Goal: Navigation & Orientation: Find specific page/section

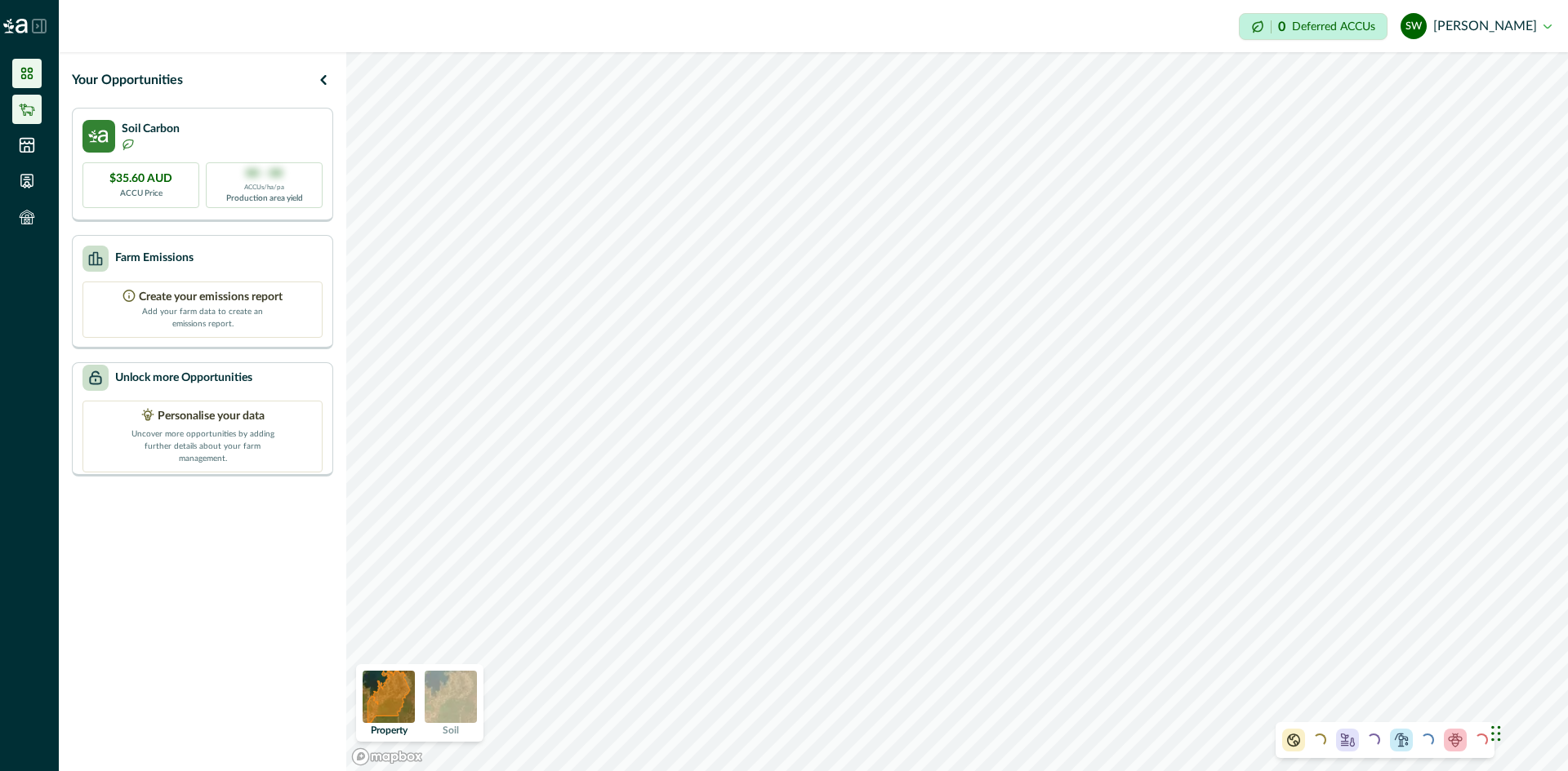
click at [26, 113] on icon at bounding box center [26, 110] width 16 height 12
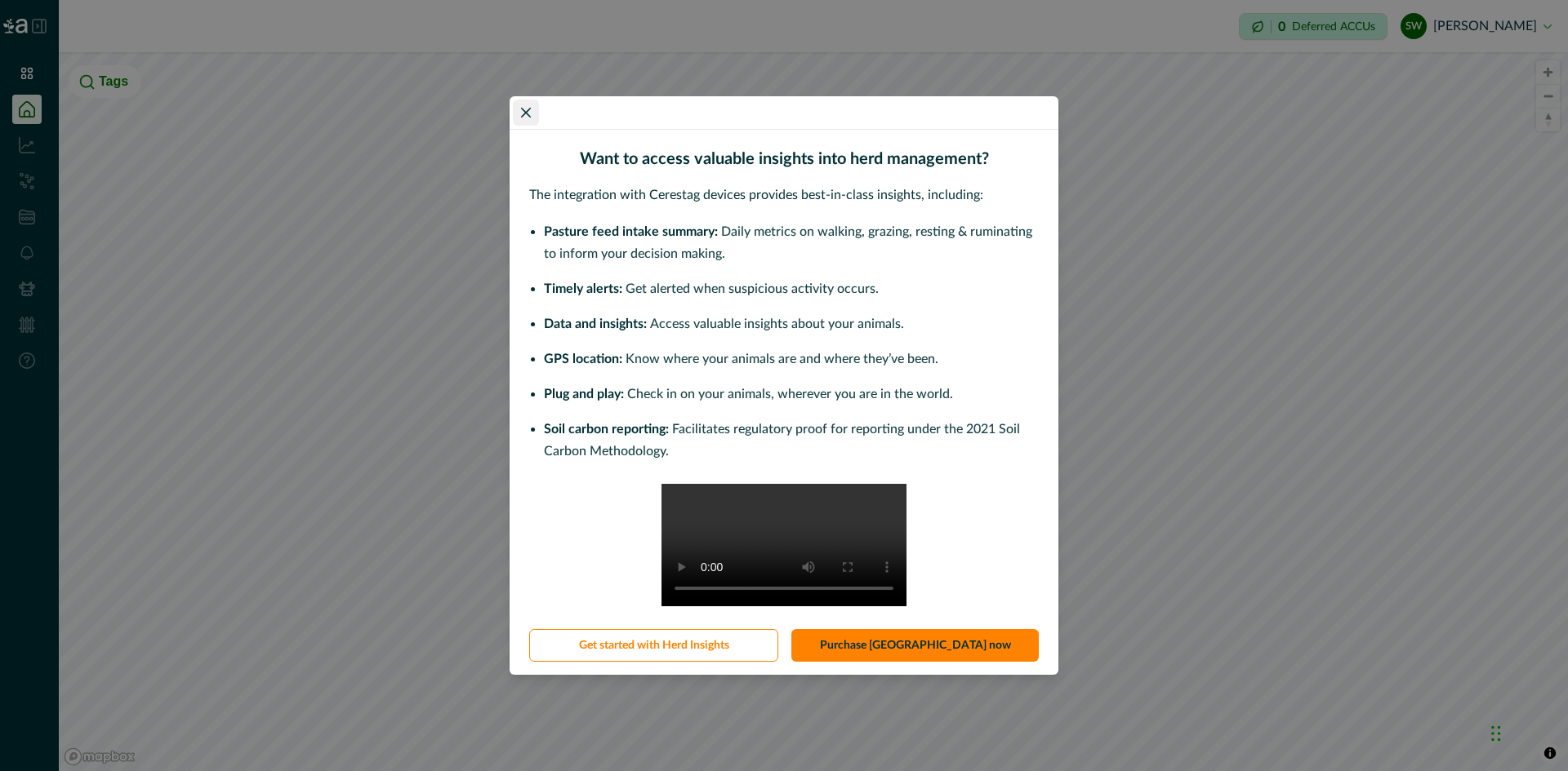
click at [525, 108] on icon "Close" at bounding box center [525, 112] width 10 height 10
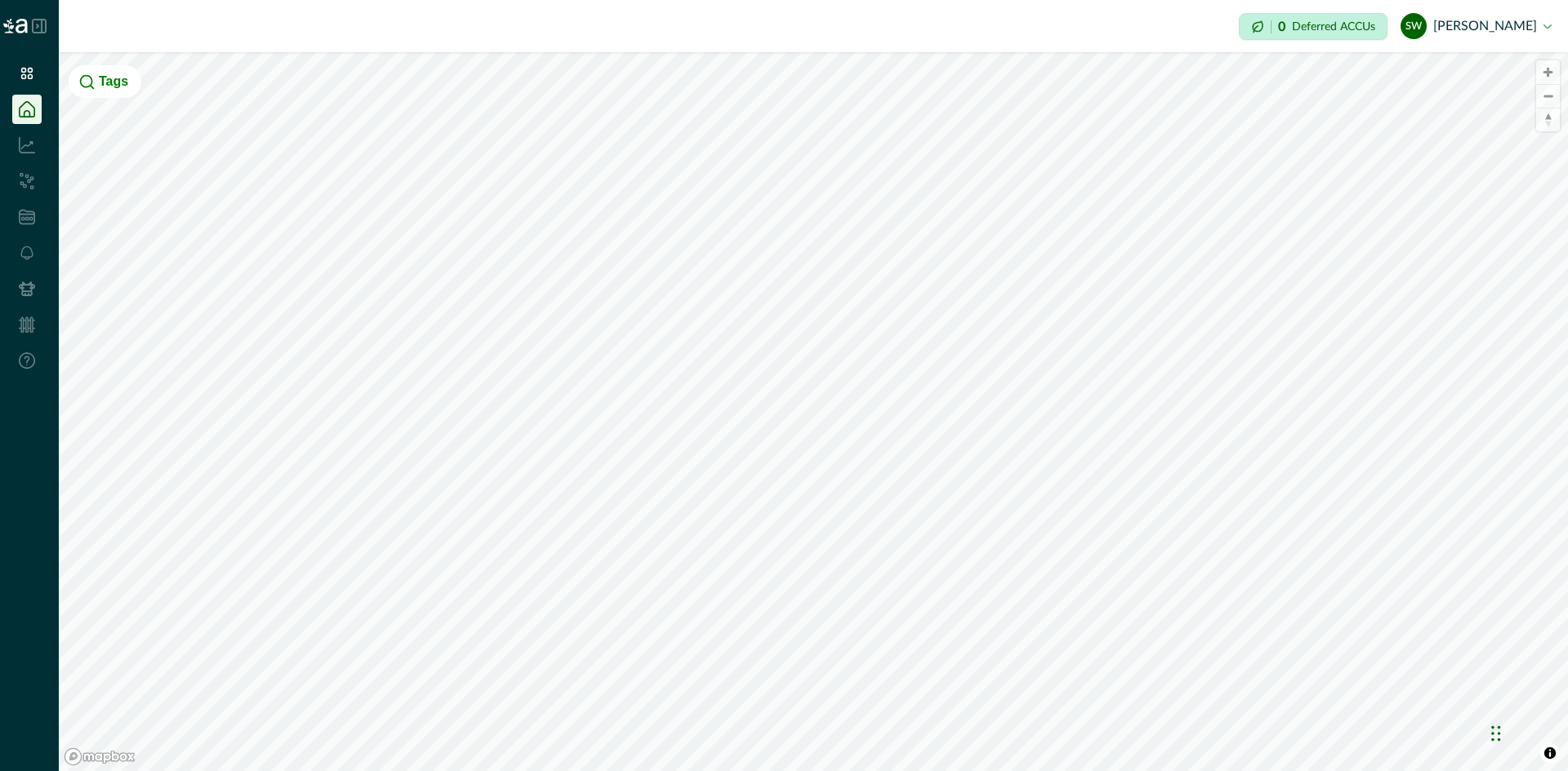
click at [19, 103] on icon at bounding box center [26, 109] width 17 height 17
click at [20, 83] on li at bounding box center [26, 73] width 29 height 29
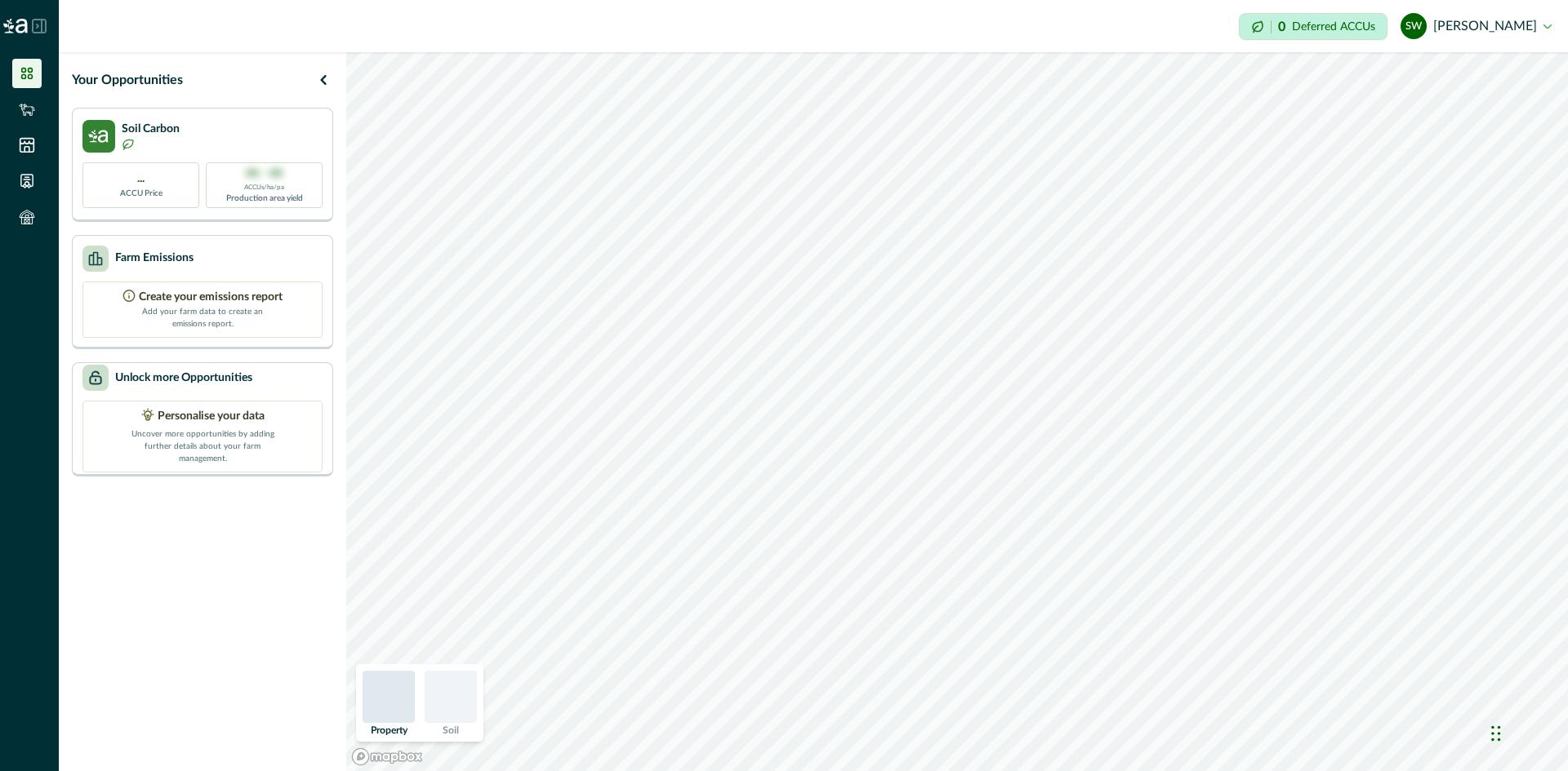
click at [20, 83] on li at bounding box center [26, 73] width 29 height 29
click at [22, 141] on icon at bounding box center [26, 145] width 17 height 17
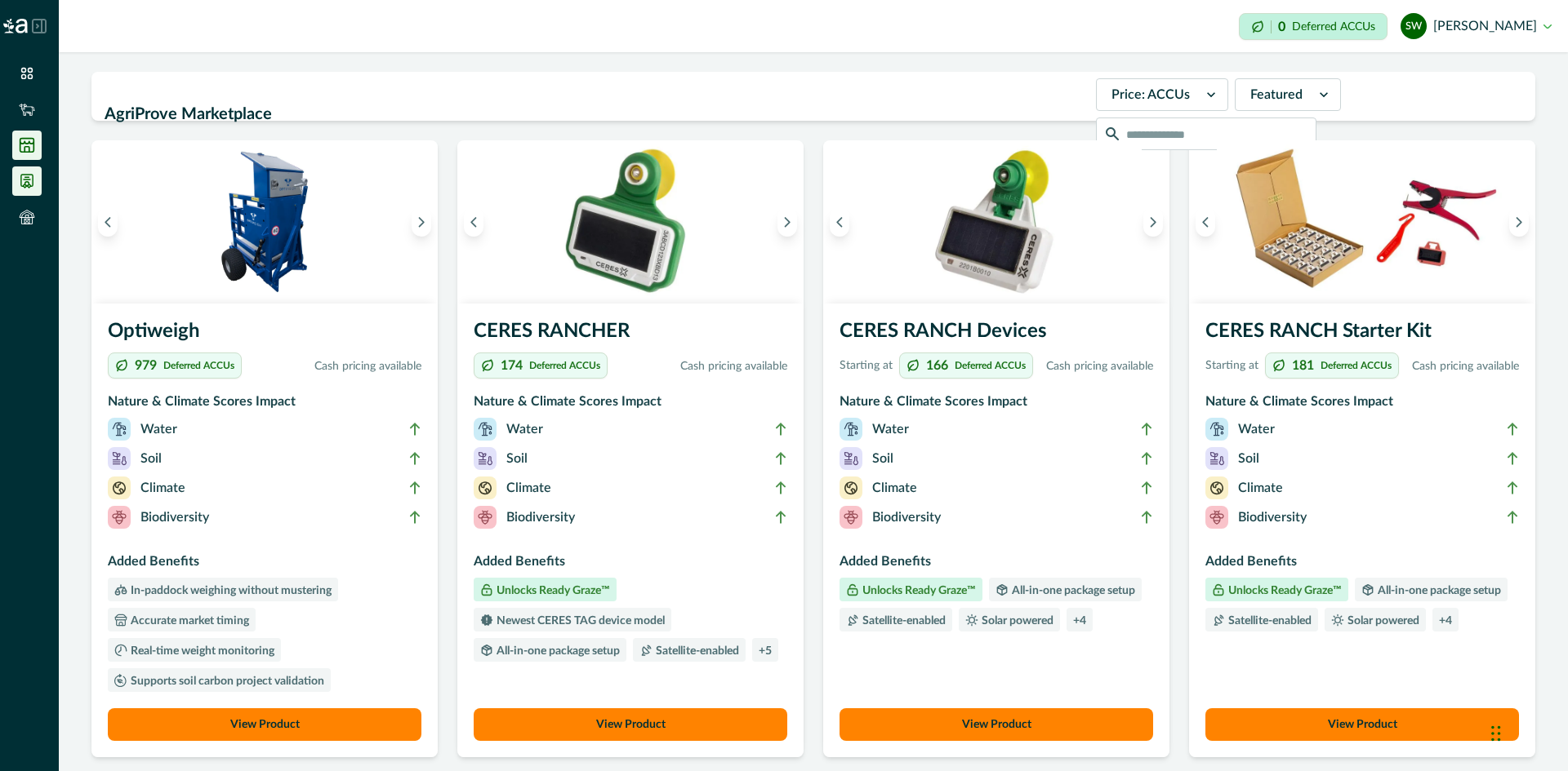
click at [24, 191] on li at bounding box center [26, 181] width 29 height 29
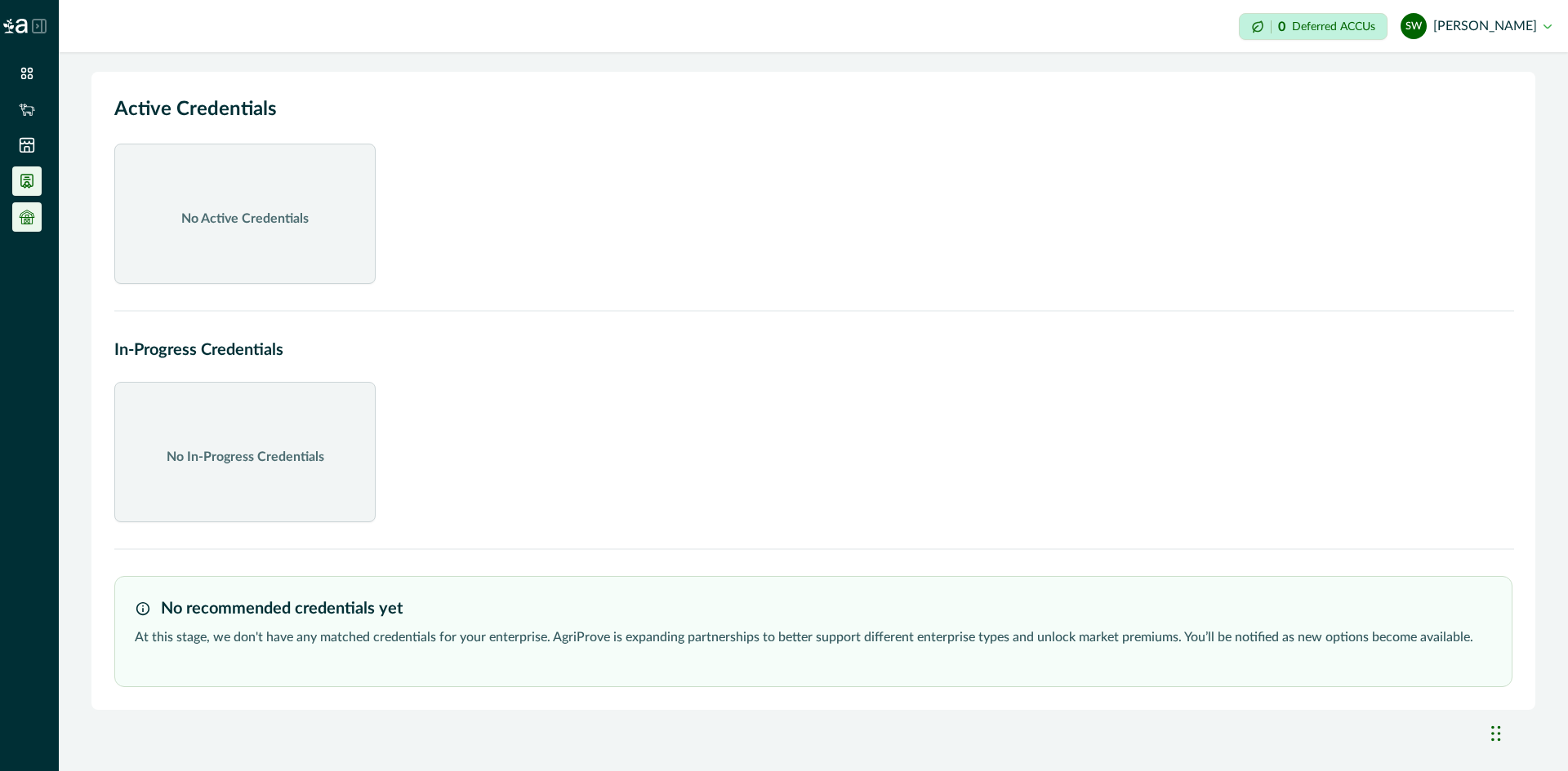
click at [23, 214] on icon at bounding box center [26, 217] width 17 height 17
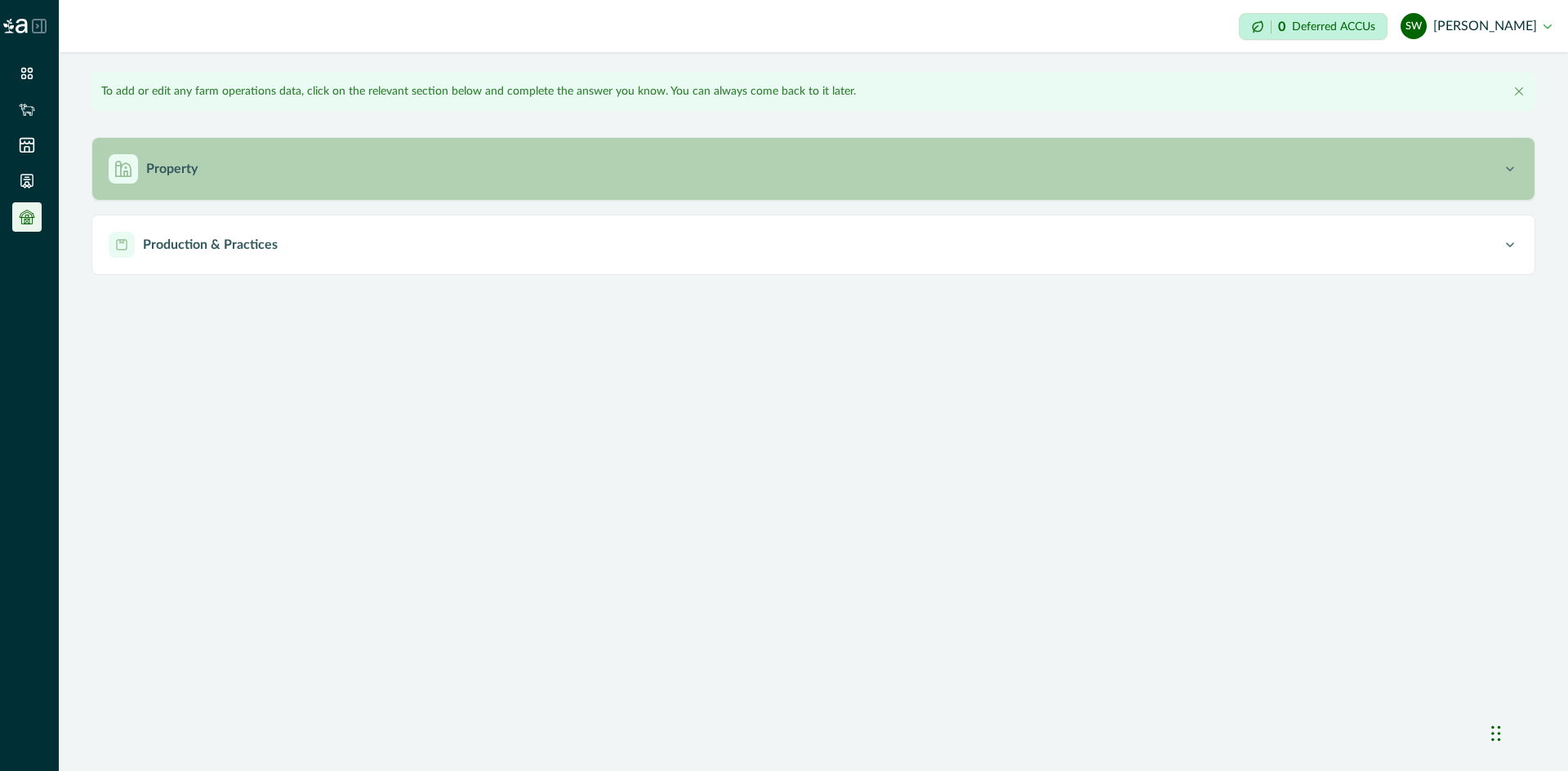
click at [155, 172] on p "Property" at bounding box center [171, 169] width 52 height 19
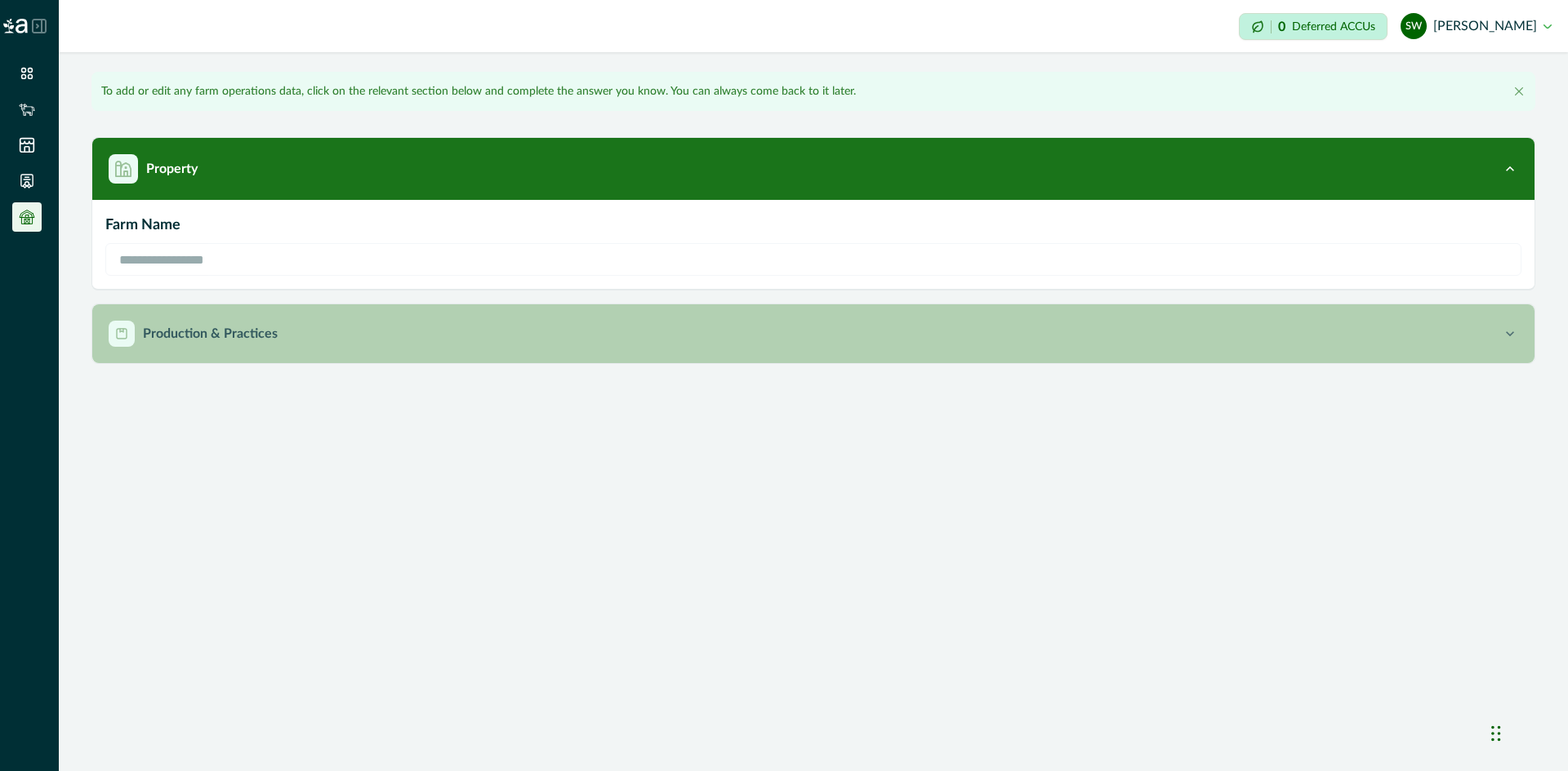
click at [203, 326] on p "Production & Practices" at bounding box center [210, 334] width 134 height 19
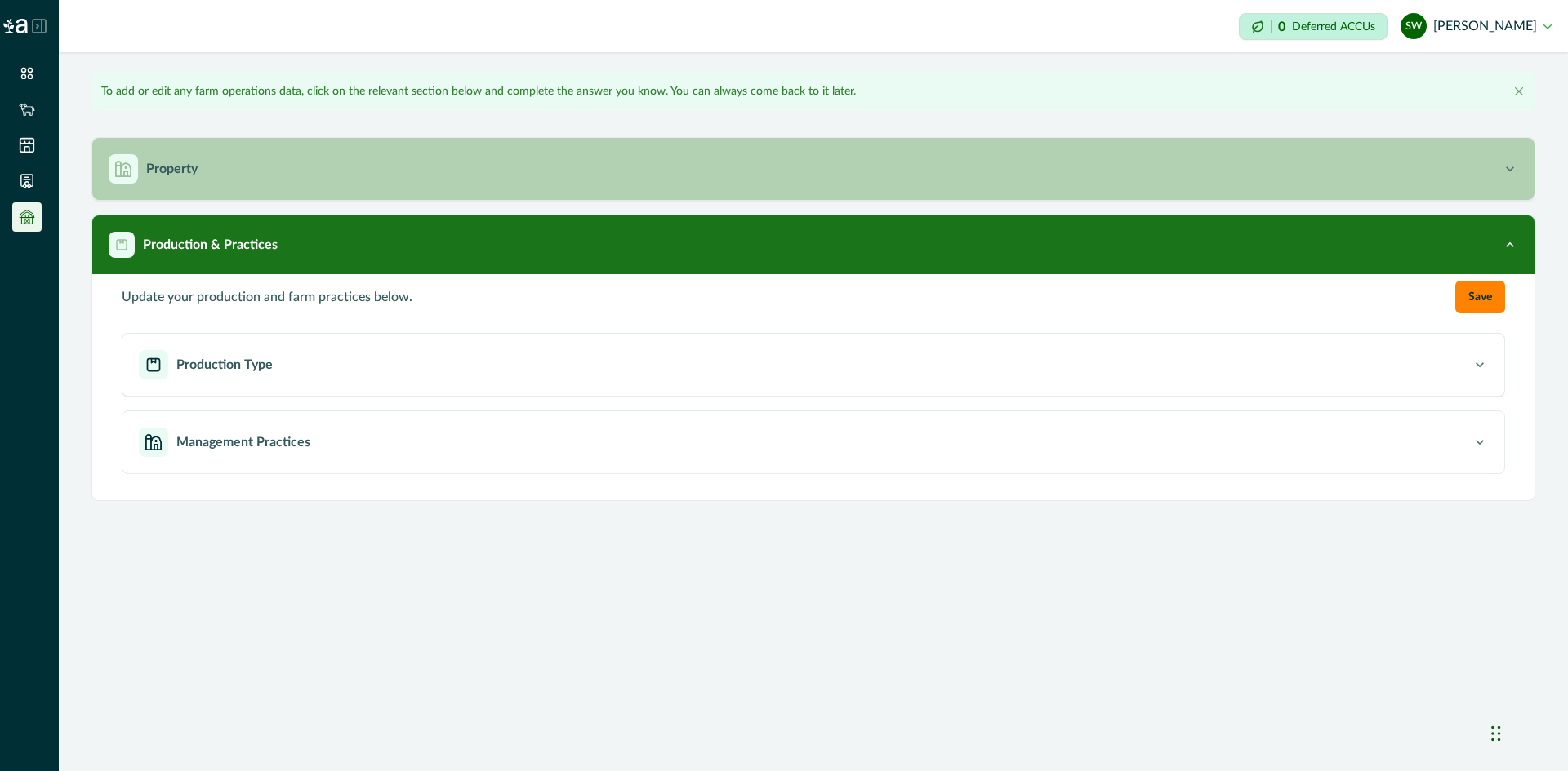
click at [191, 175] on p "Property" at bounding box center [171, 169] width 52 height 19
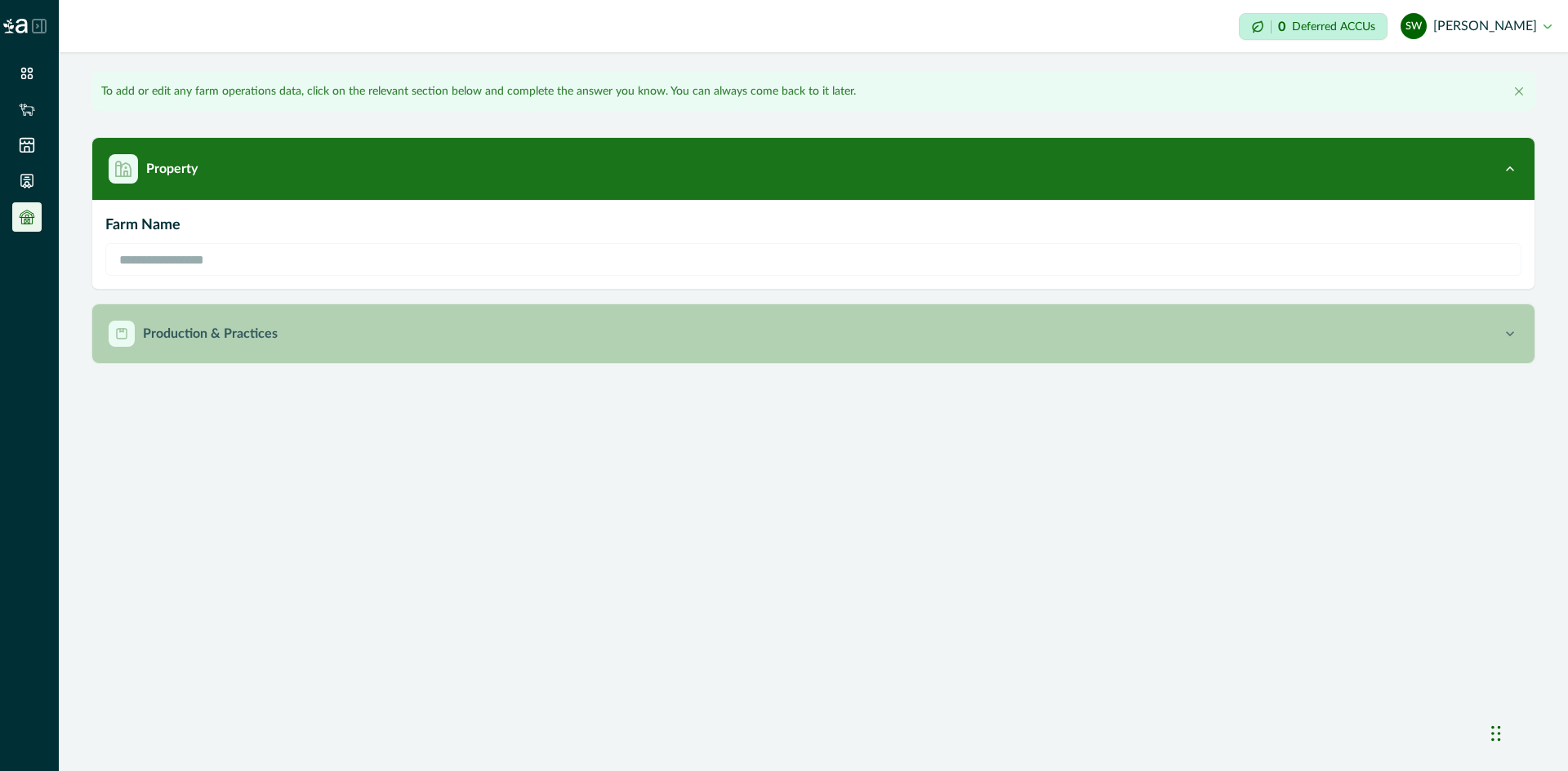
click at [213, 340] on p "Production & Practices" at bounding box center [210, 334] width 134 height 19
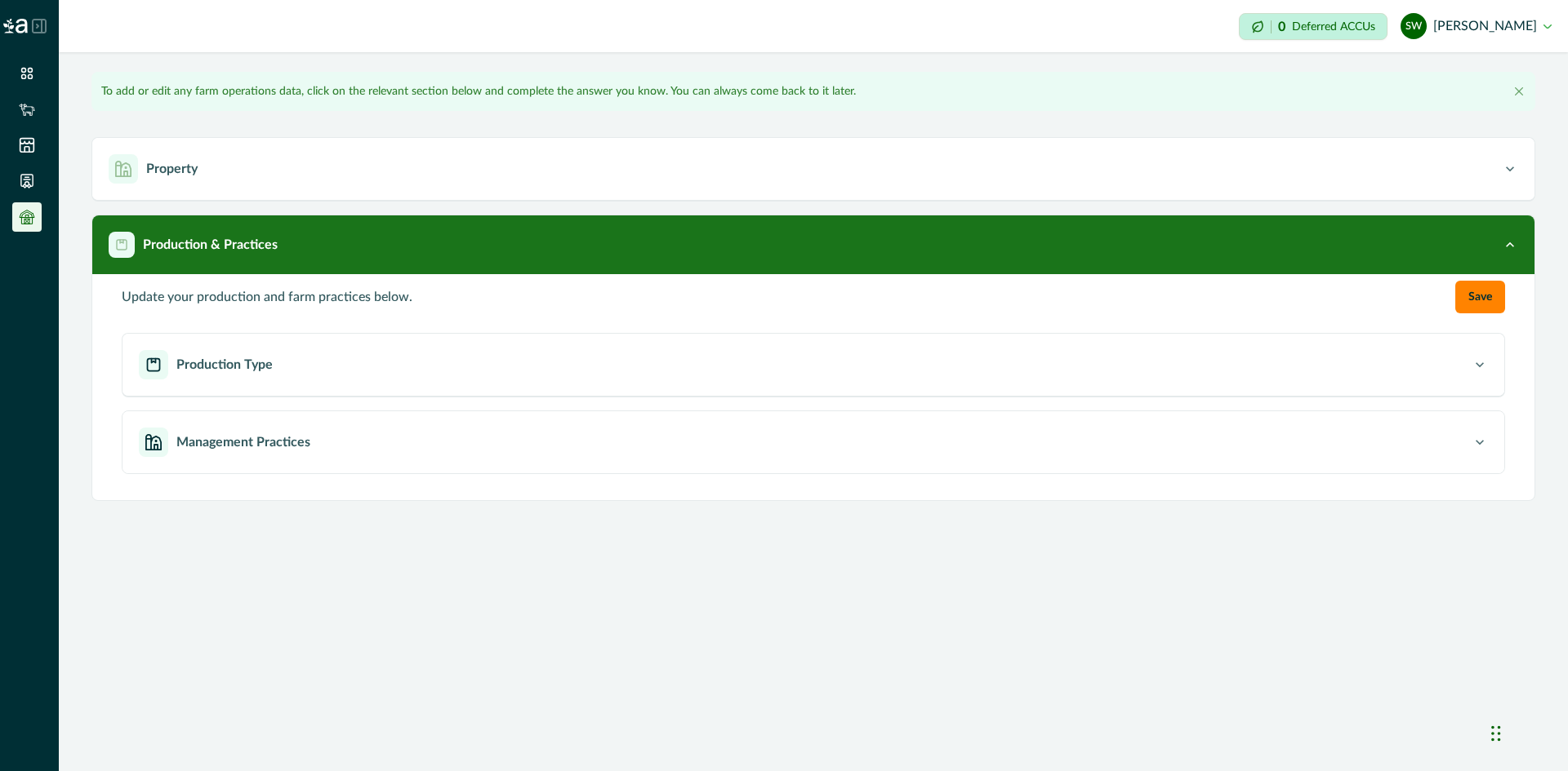
click at [1254, 29] on button "SW [PERSON_NAME]" at bounding box center [1476, 25] width 151 height 40
click at [42, 27] on icon at bounding box center [39, 25] width 13 height 13
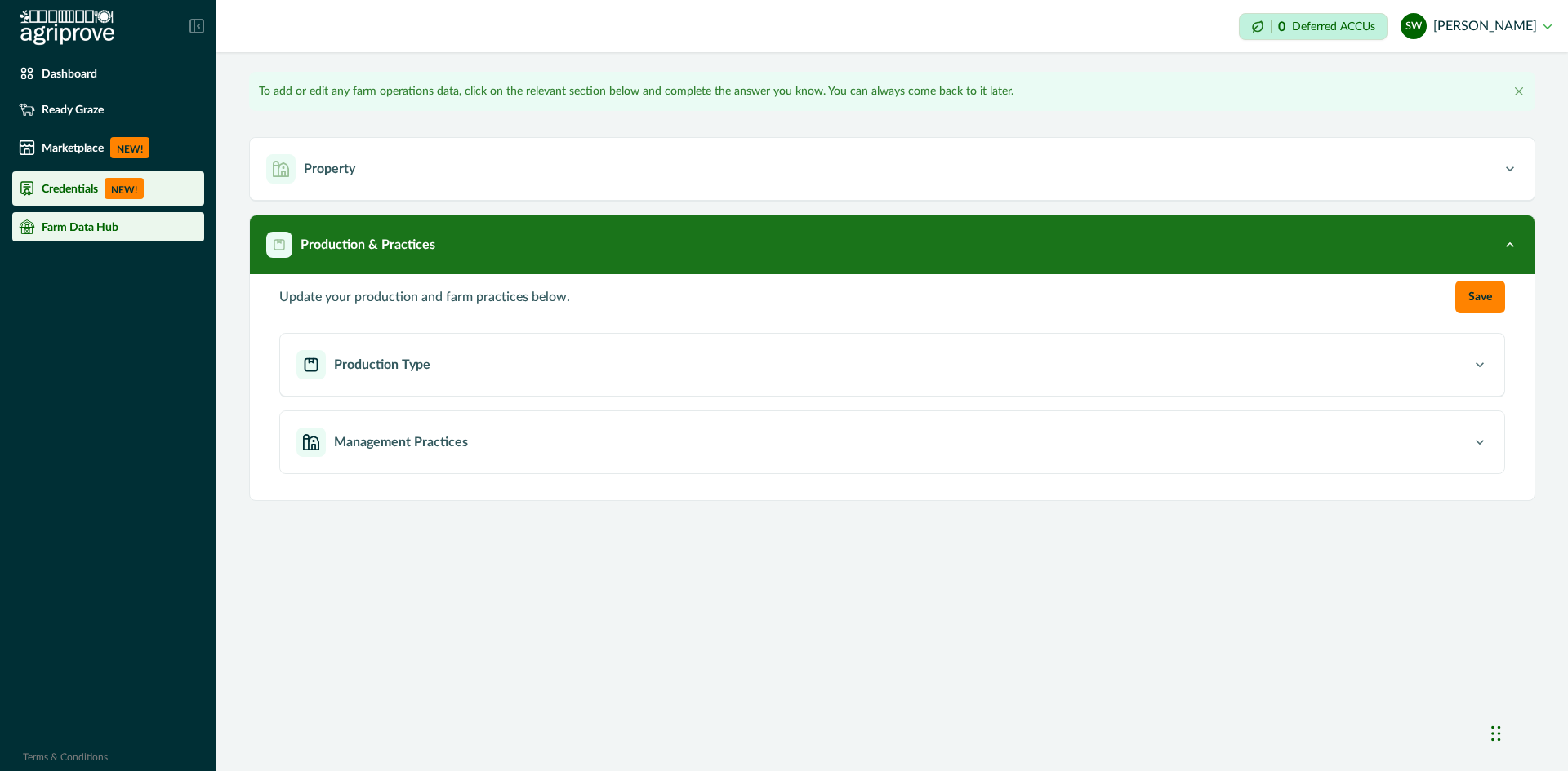
click at [71, 192] on p "Credentials" at bounding box center [69, 188] width 56 height 13
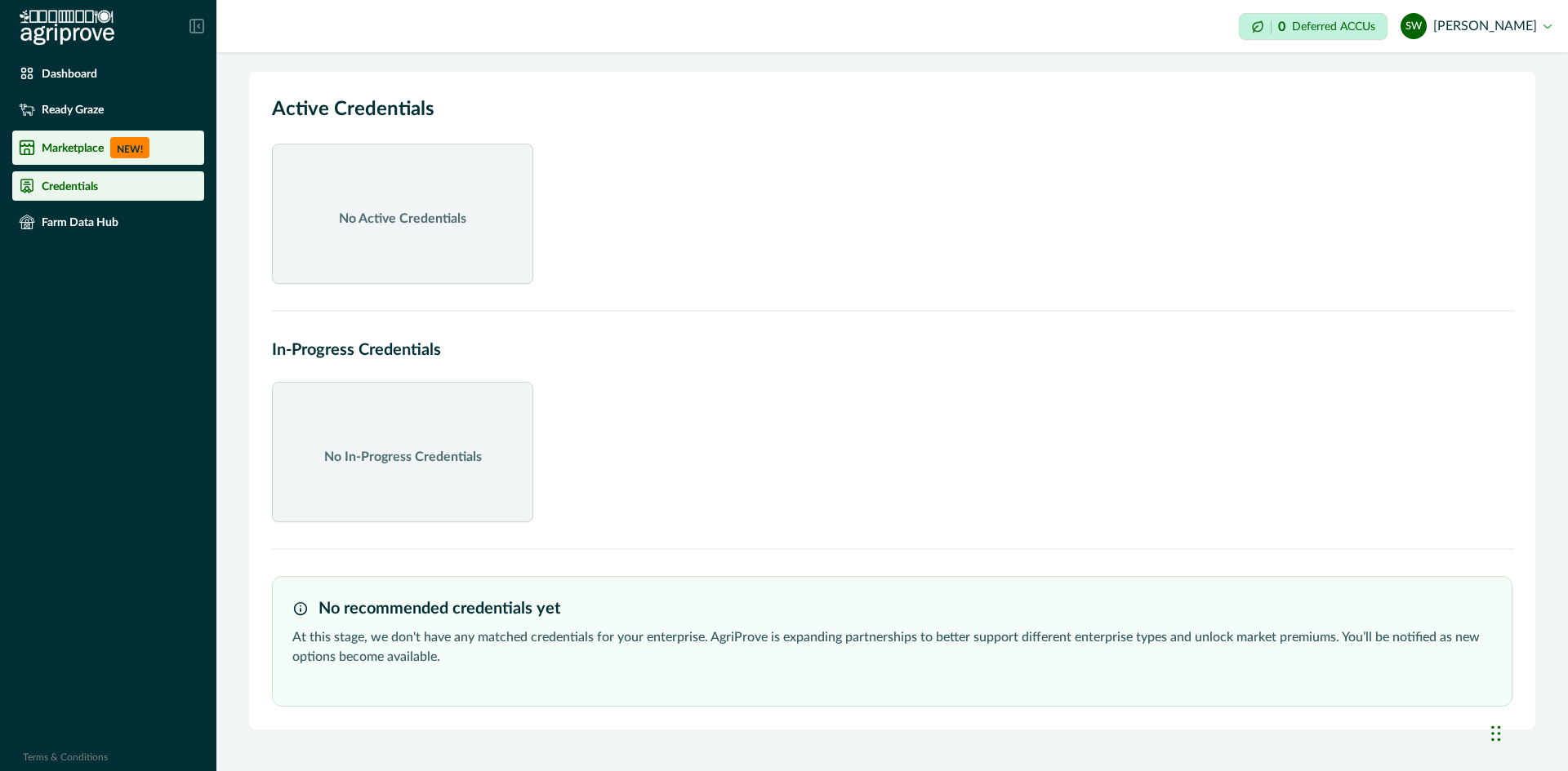
click at [61, 138] on div "Marketplace NEW!" at bounding box center [108, 148] width 179 height 21
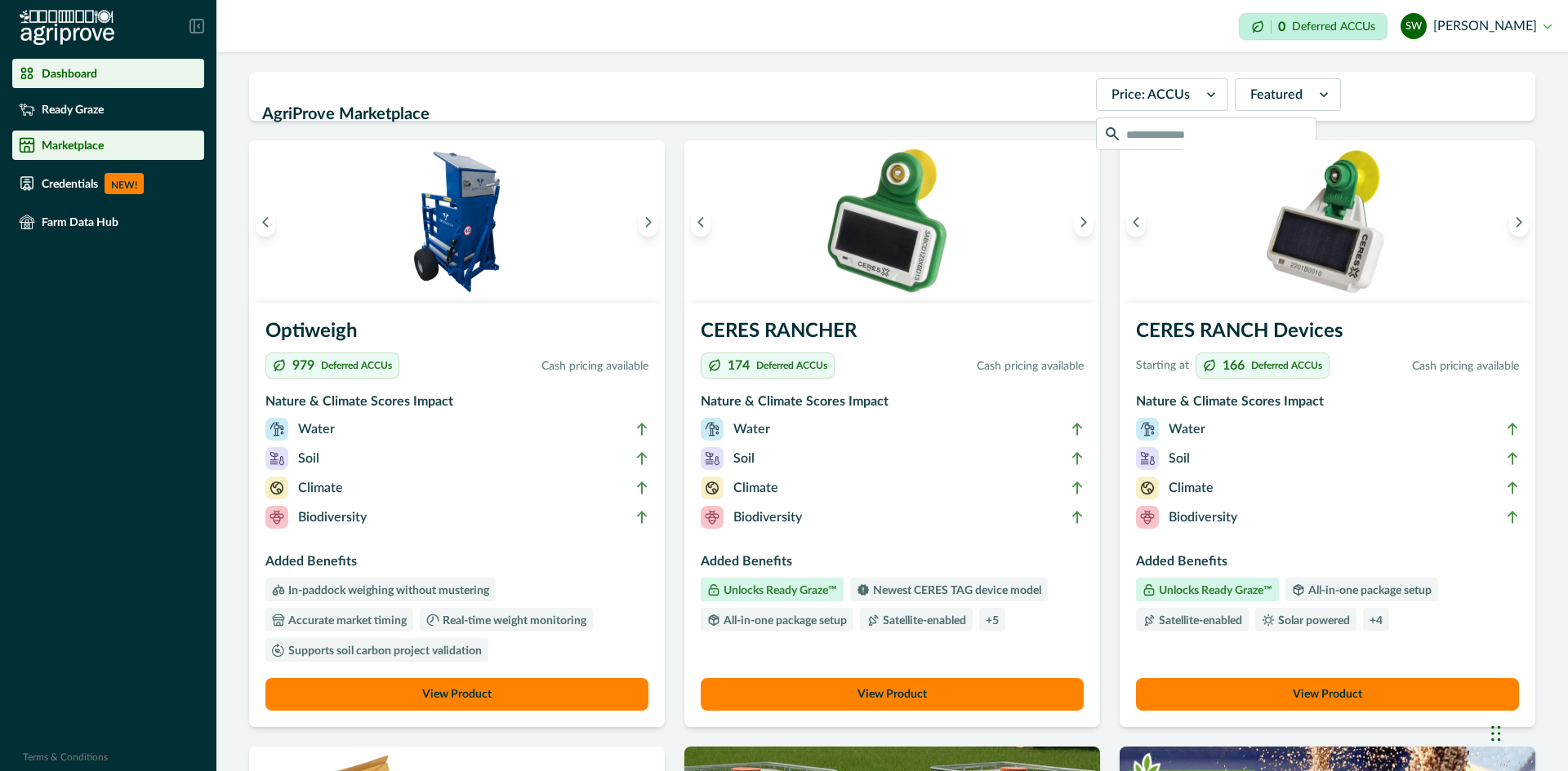
click at [62, 73] on p "Dashboard" at bounding box center [69, 73] width 55 height 13
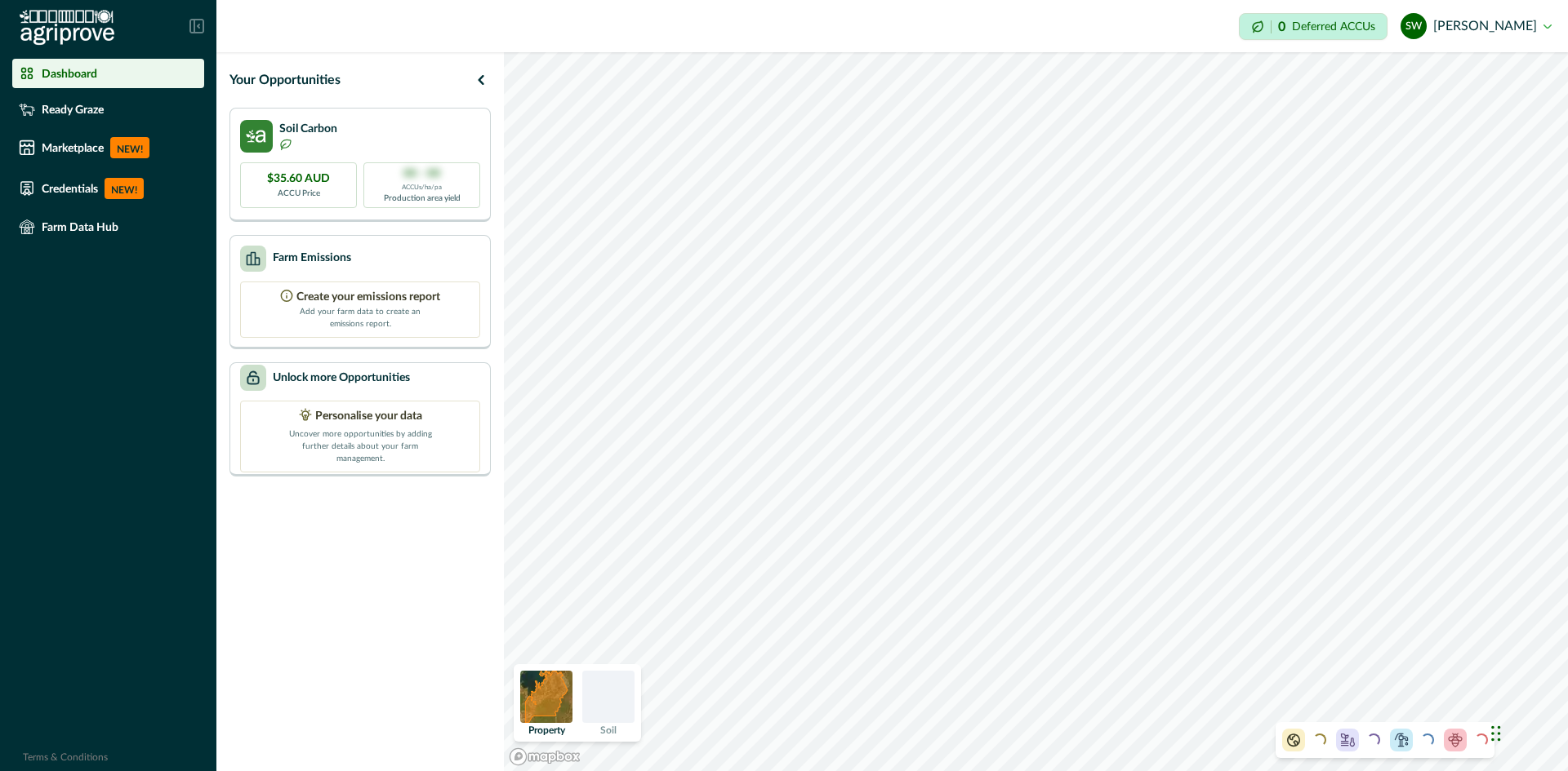
click at [1254, 25] on button "SW [PERSON_NAME]" at bounding box center [1476, 25] width 151 height 40
